Goal: Find specific page/section: Find specific page/section

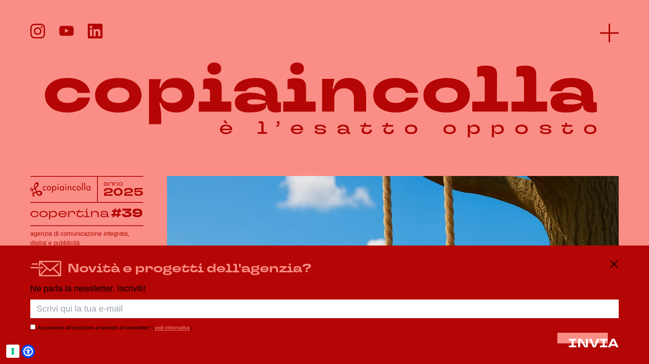
click at [607, 30] on icon at bounding box center [609, 33] width 19 height 19
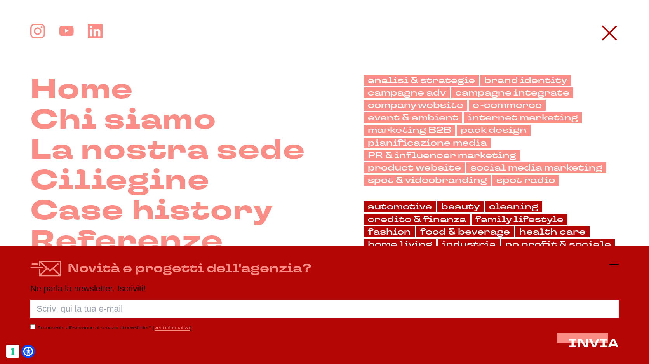
click at [619, 263] on icon at bounding box center [614, 264] width 9 height 9
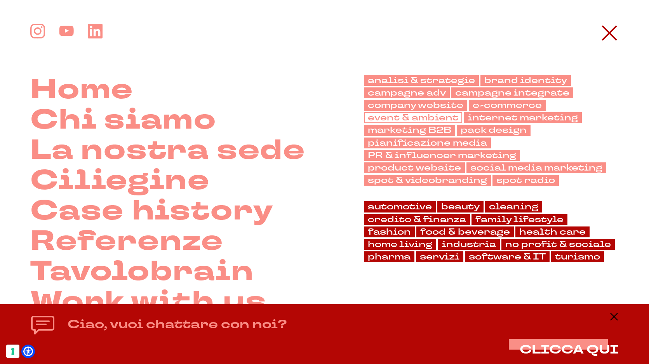
click at [440, 120] on link "event & ambient" at bounding box center [413, 117] width 98 height 11
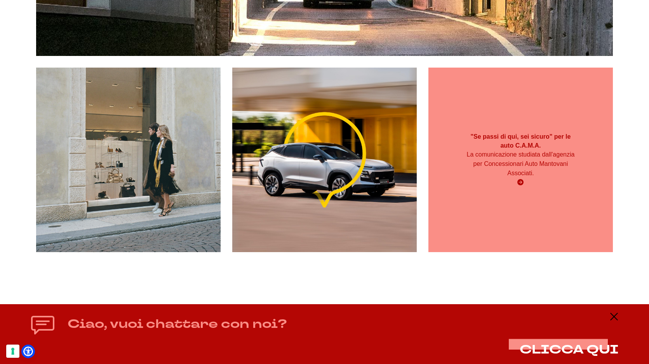
scroll to position [3107, 0]
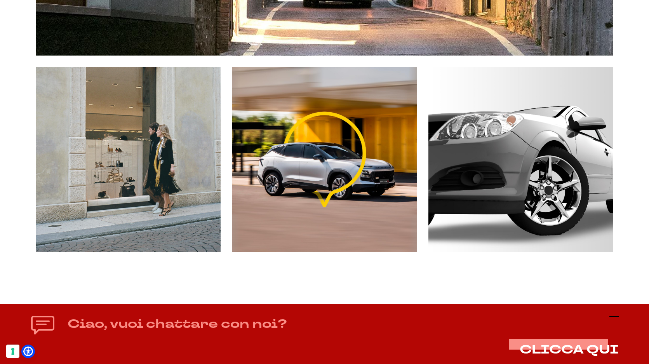
click at [615, 315] on icon at bounding box center [614, 316] width 9 height 9
